Goal: Book appointment/travel/reservation

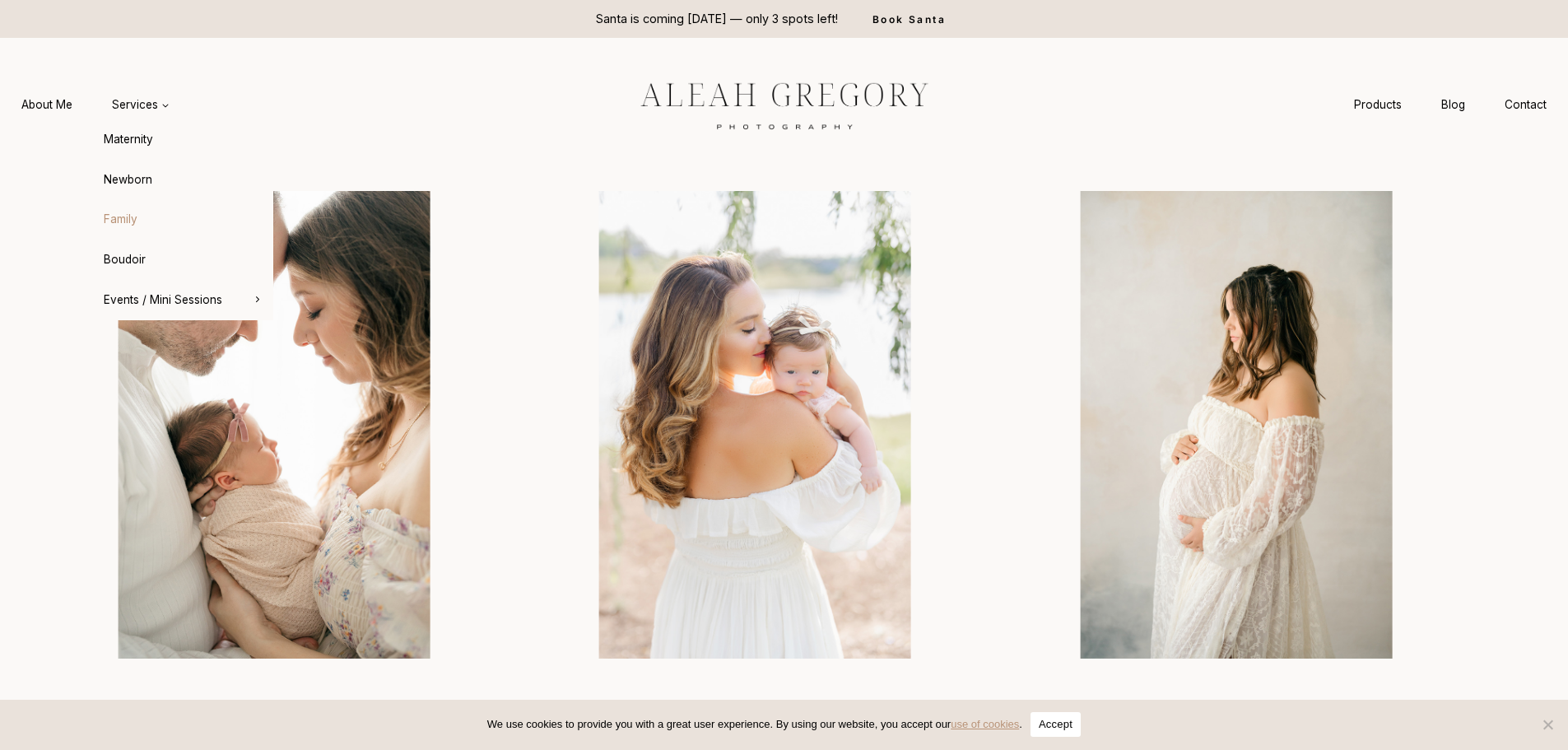
click at [129, 214] on link "Family" at bounding box center [182, 220] width 181 height 40
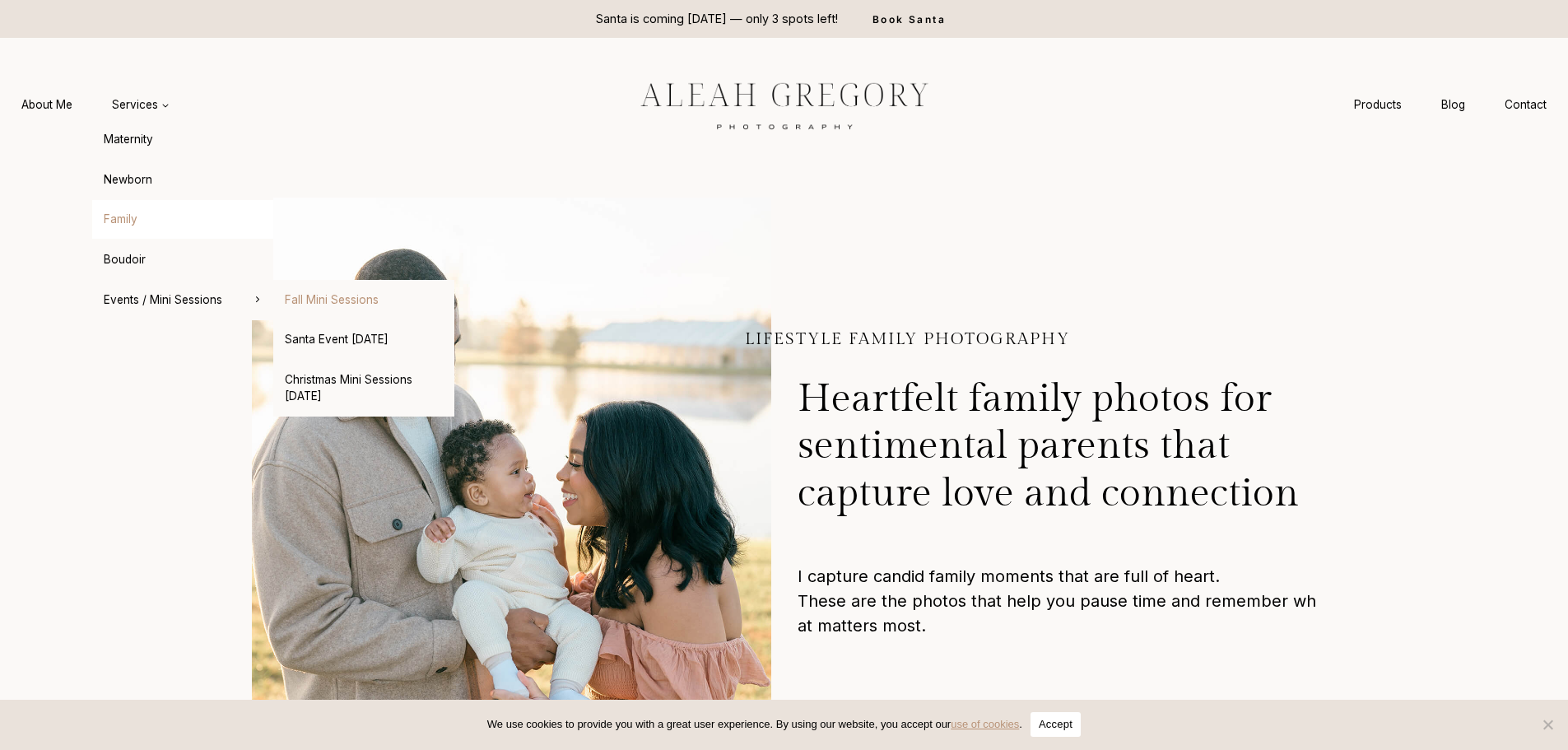
click at [304, 295] on link "Fall Mini Sessions" at bounding box center [363, 300] width 181 height 40
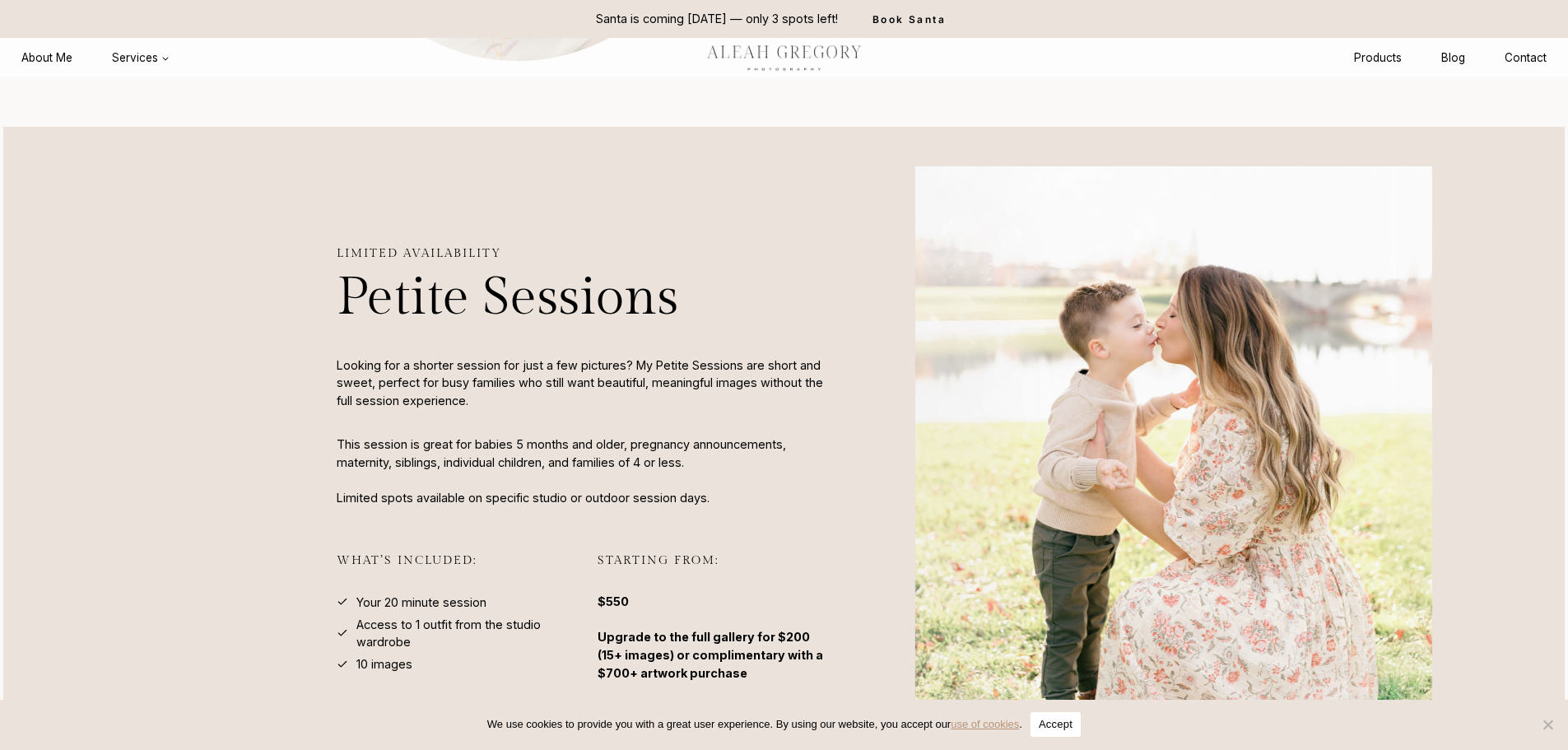
scroll to position [1316, 0]
